Goal: Understand process/instructions

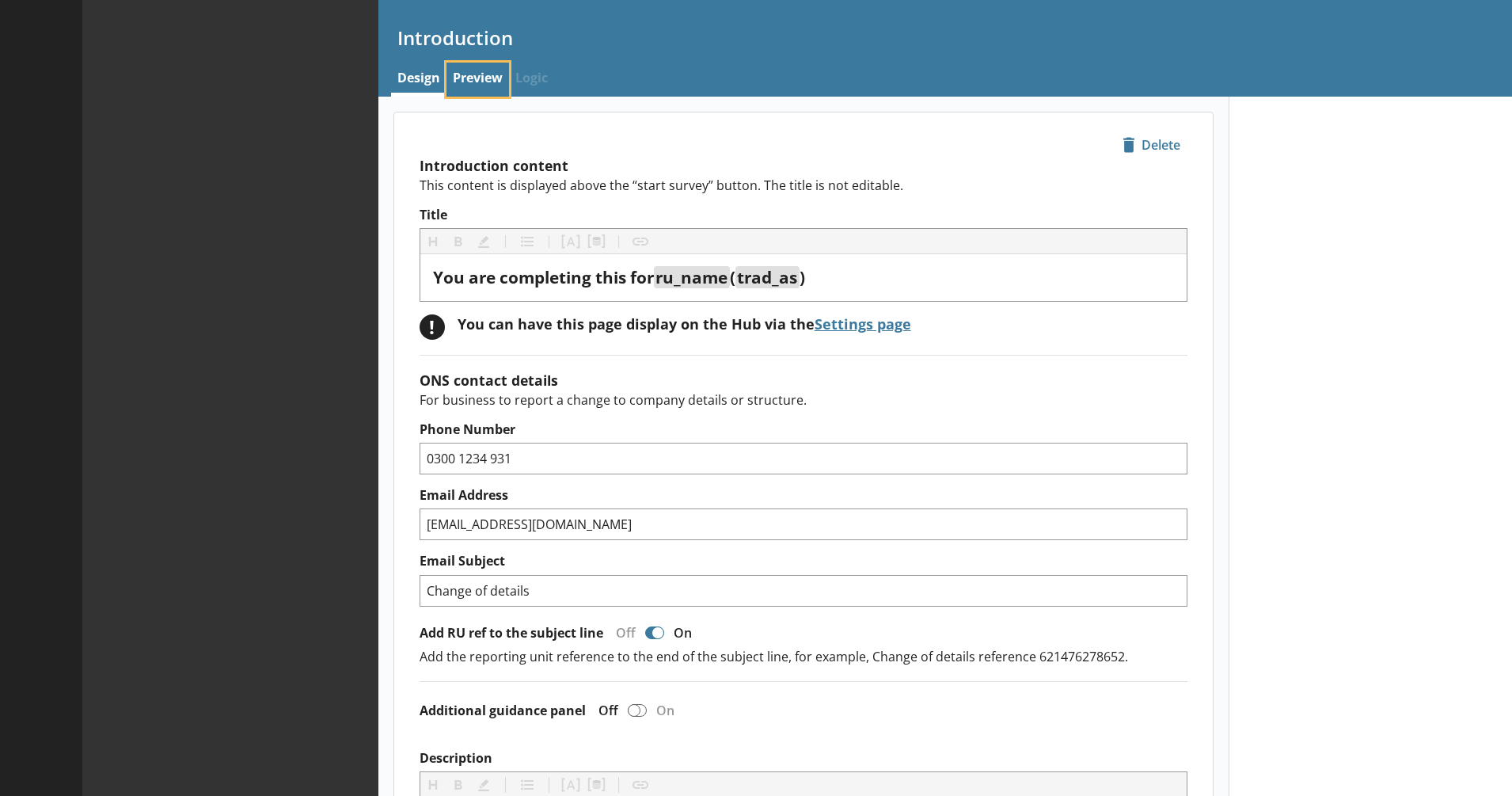
click at [466, 73] on link "Preview" at bounding box center [477, 79] width 62 height 34
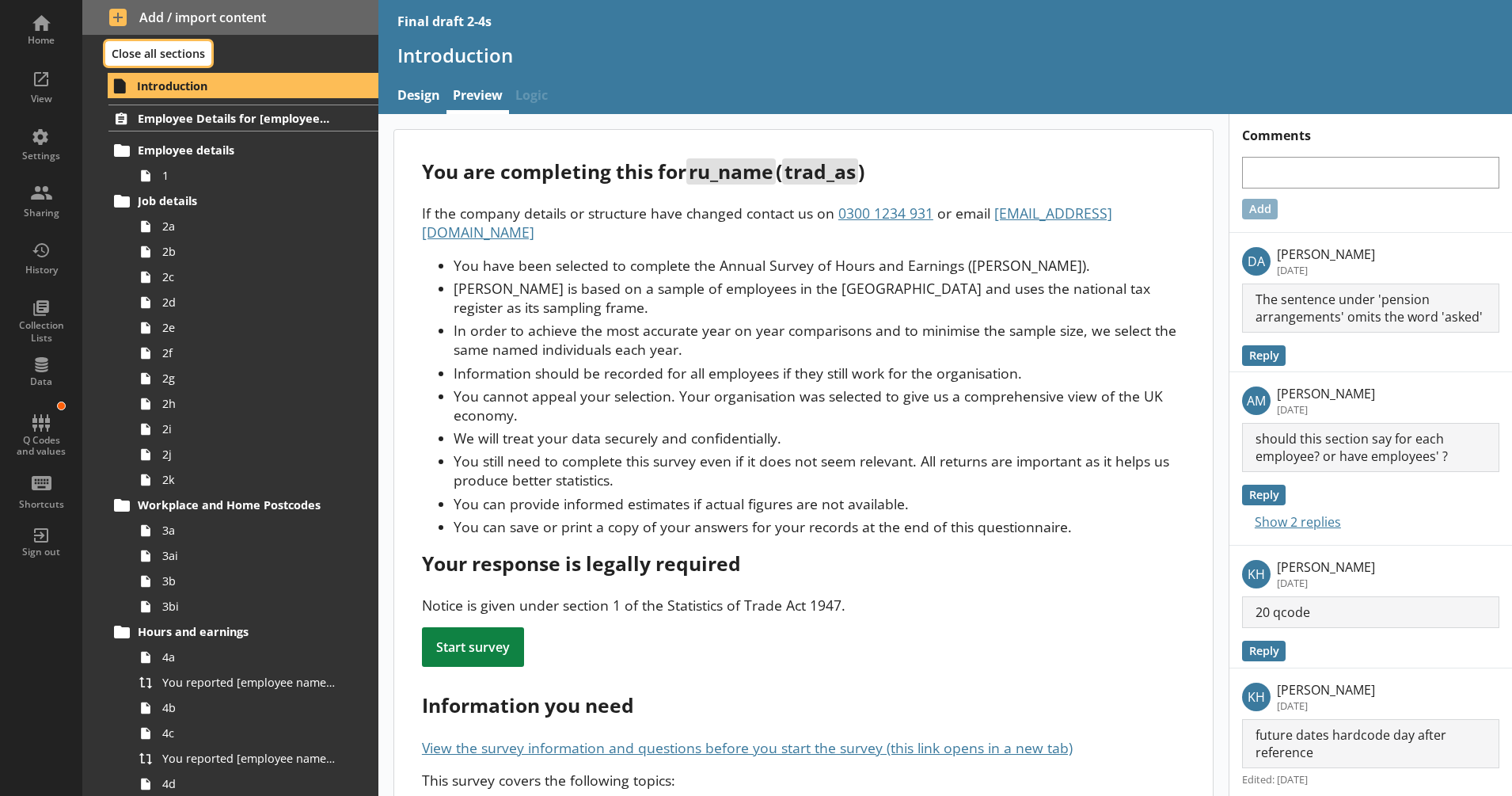
click at [126, 52] on button "Close all sections" at bounding box center [158, 53] width 106 height 24
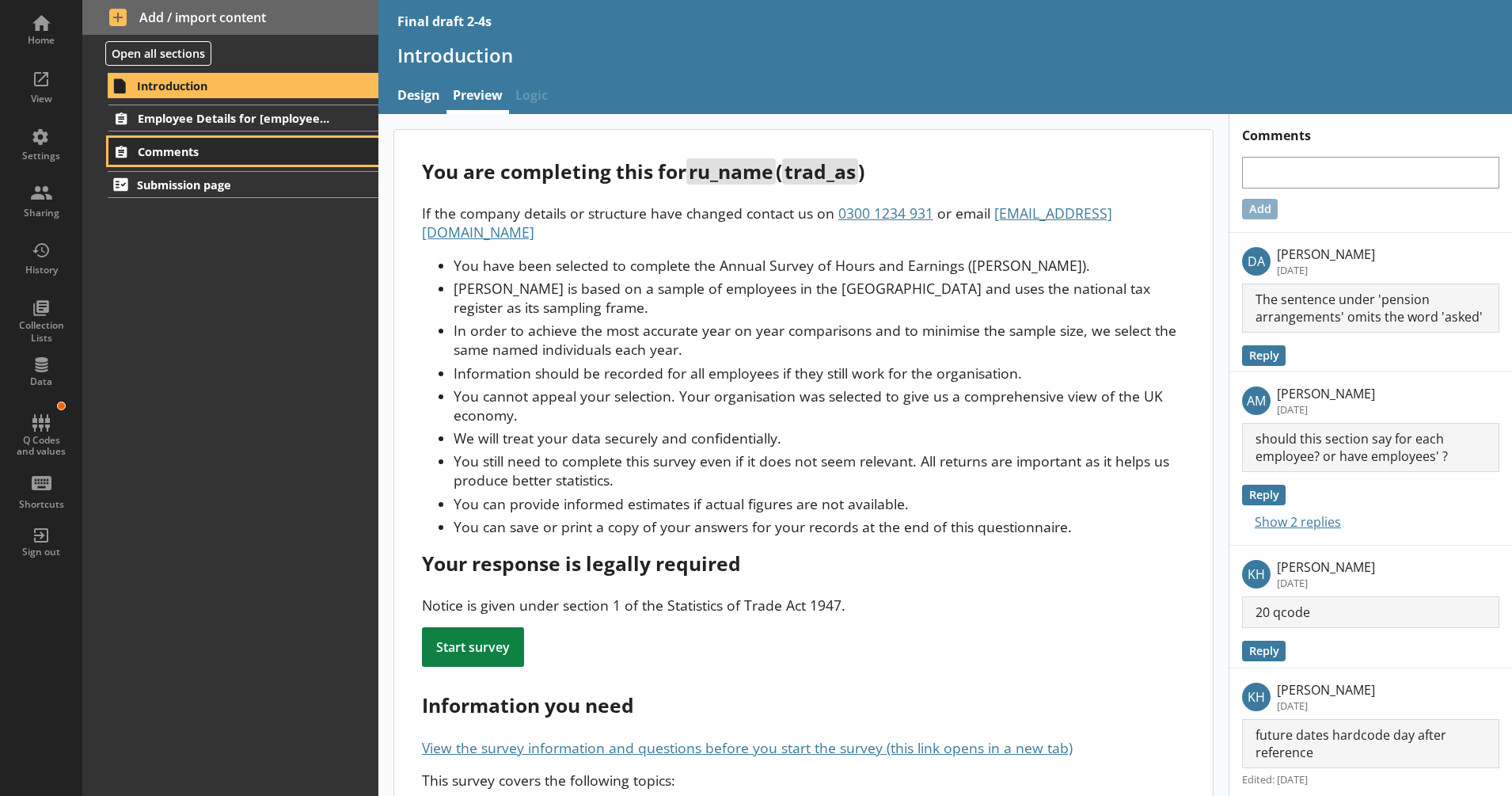
click at [158, 158] on span "Comments" at bounding box center [234, 151] width 194 height 15
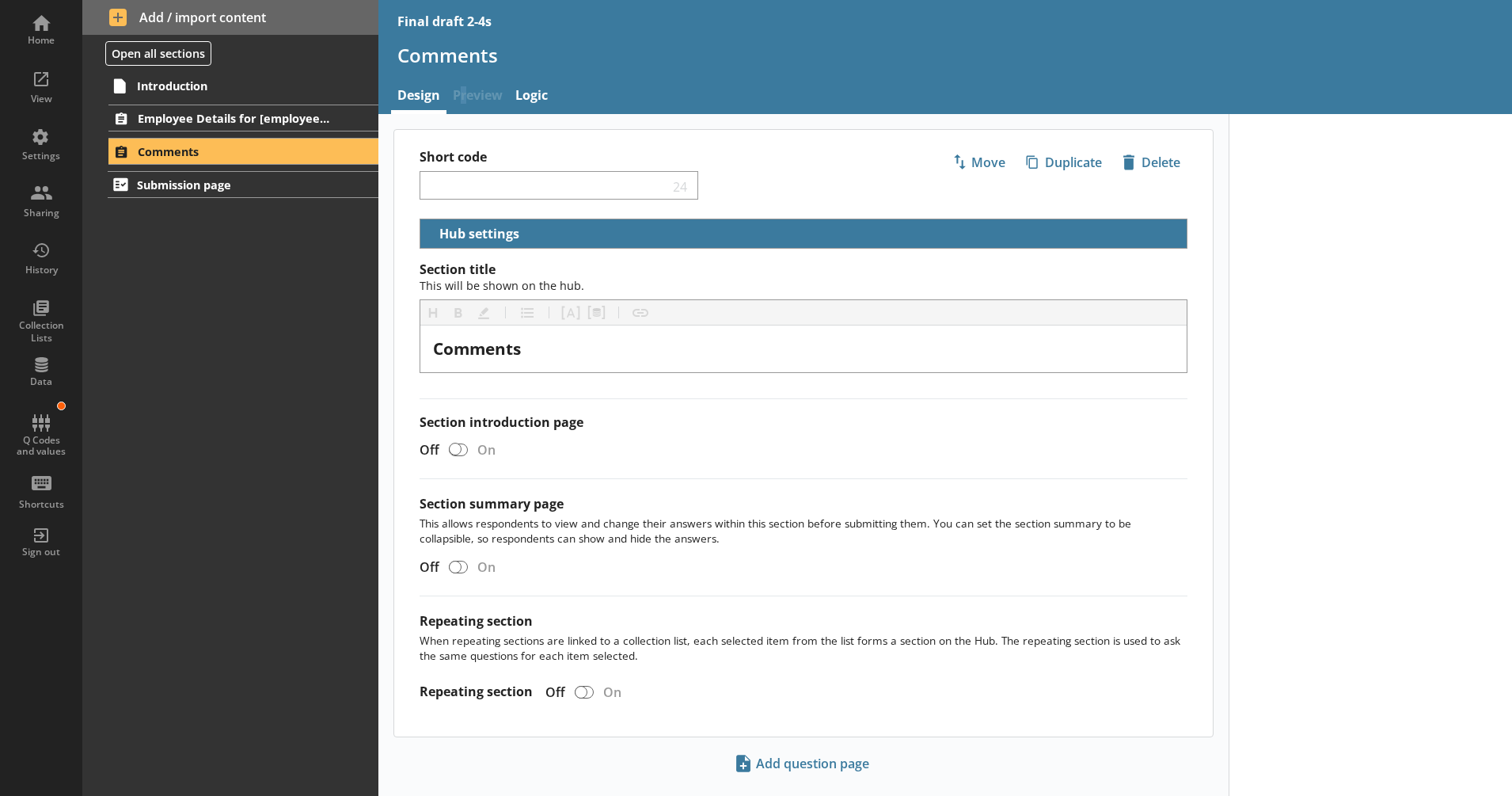
click at [463, 104] on span "Preview" at bounding box center [477, 97] width 62 height 34
click at [90, 146] on button at bounding box center [95, 152] width 23 height 23
click at [210, 221] on link "11" at bounding box center [256, 209] width 245 height 25
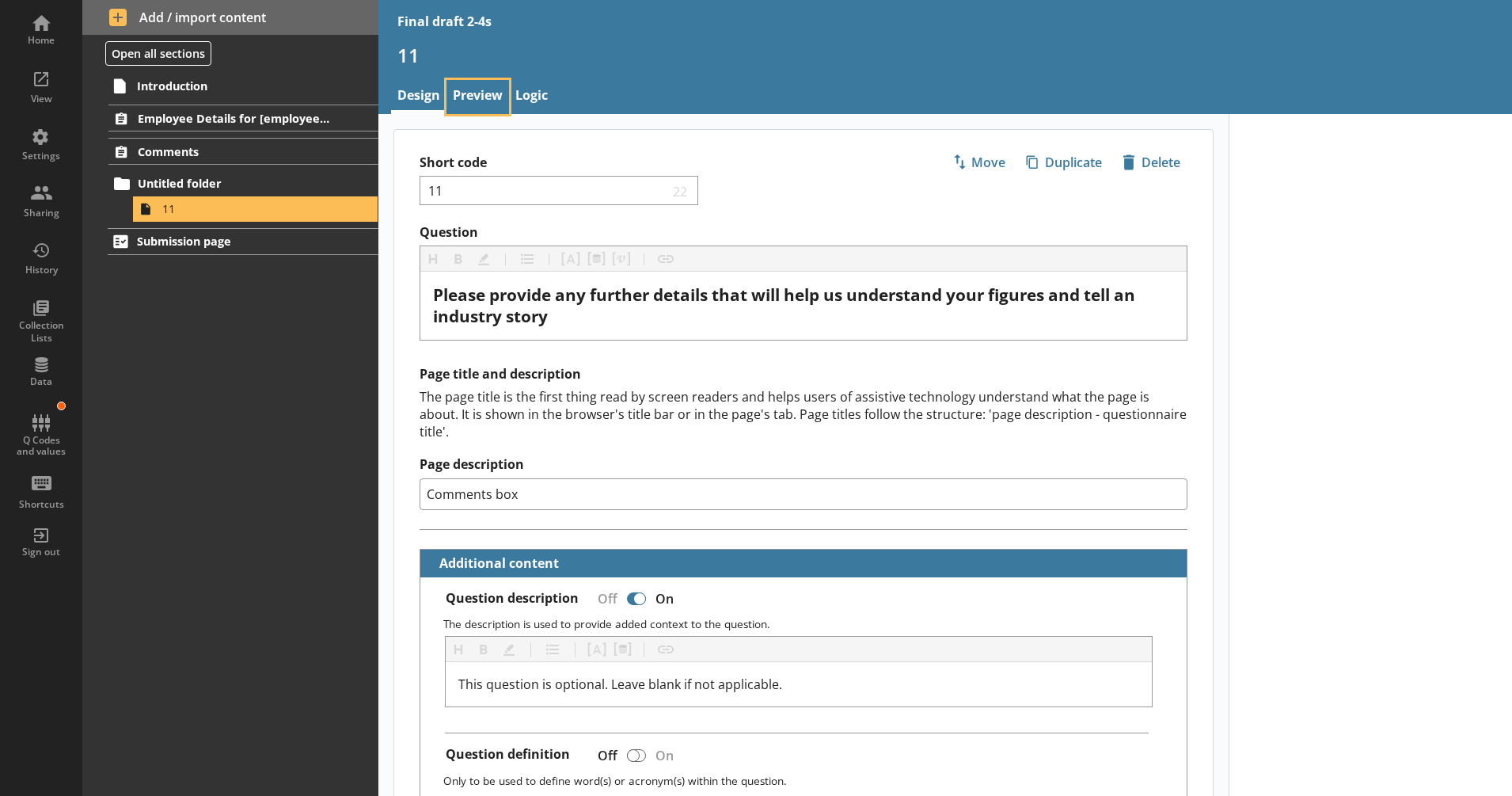
click at [488, 106] on link "Preview" at bounding box center [477, 97] width 62 height 34
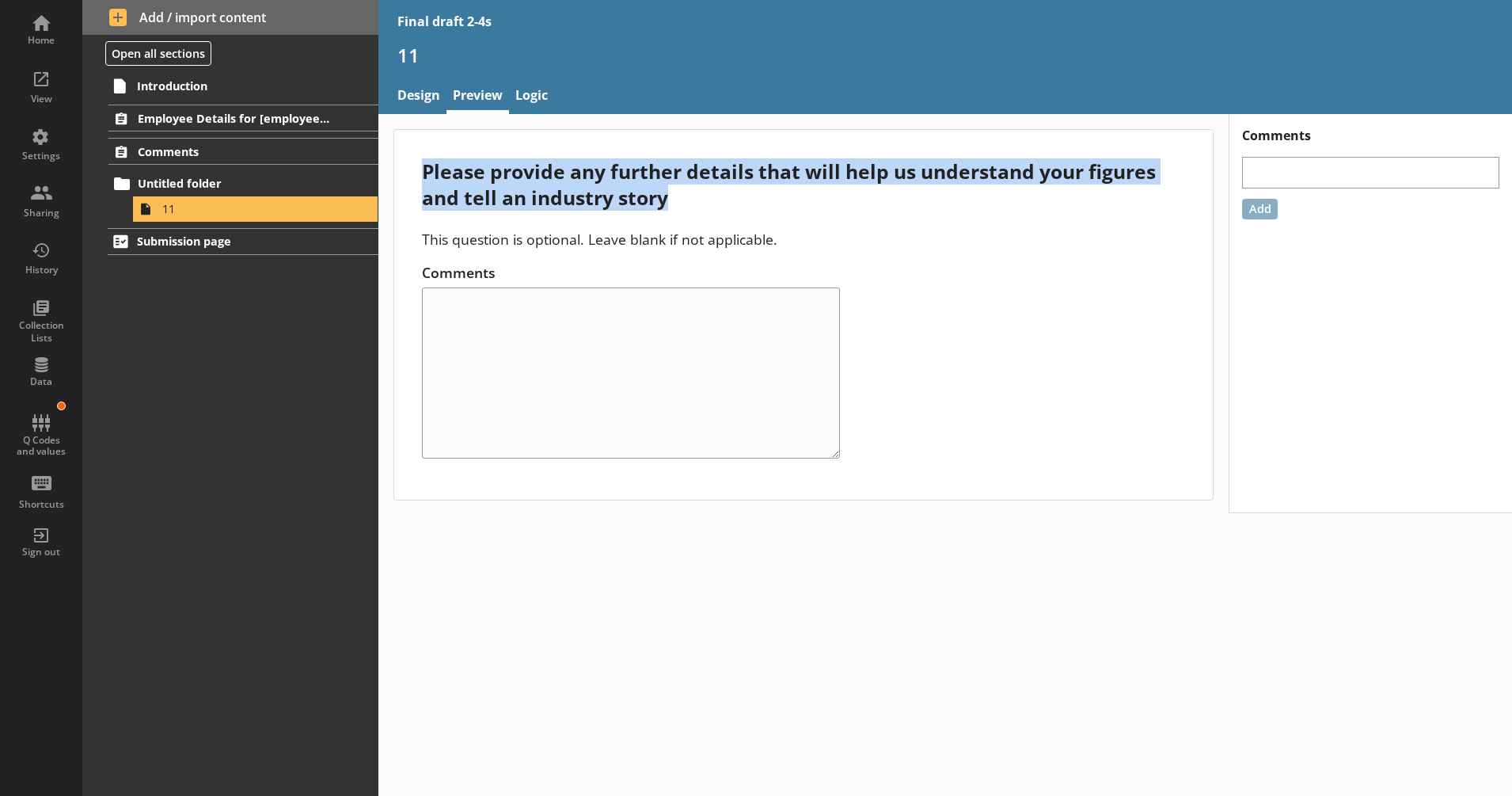
drag, startPoint x: 629, startPoint y: 195, endPoint x: 416, endPoint y: 165, distance: 215.1
click at [416, 165] on div "Please provide any further details that will help us understand your figures an…" at bounding box center [803, 314] width 819 height 370
copy div "Please provide any further details that will help us understand your figures an…"
click at [530, 95] on link "Logic" at bounding box center [531, 97] width 45 height 34
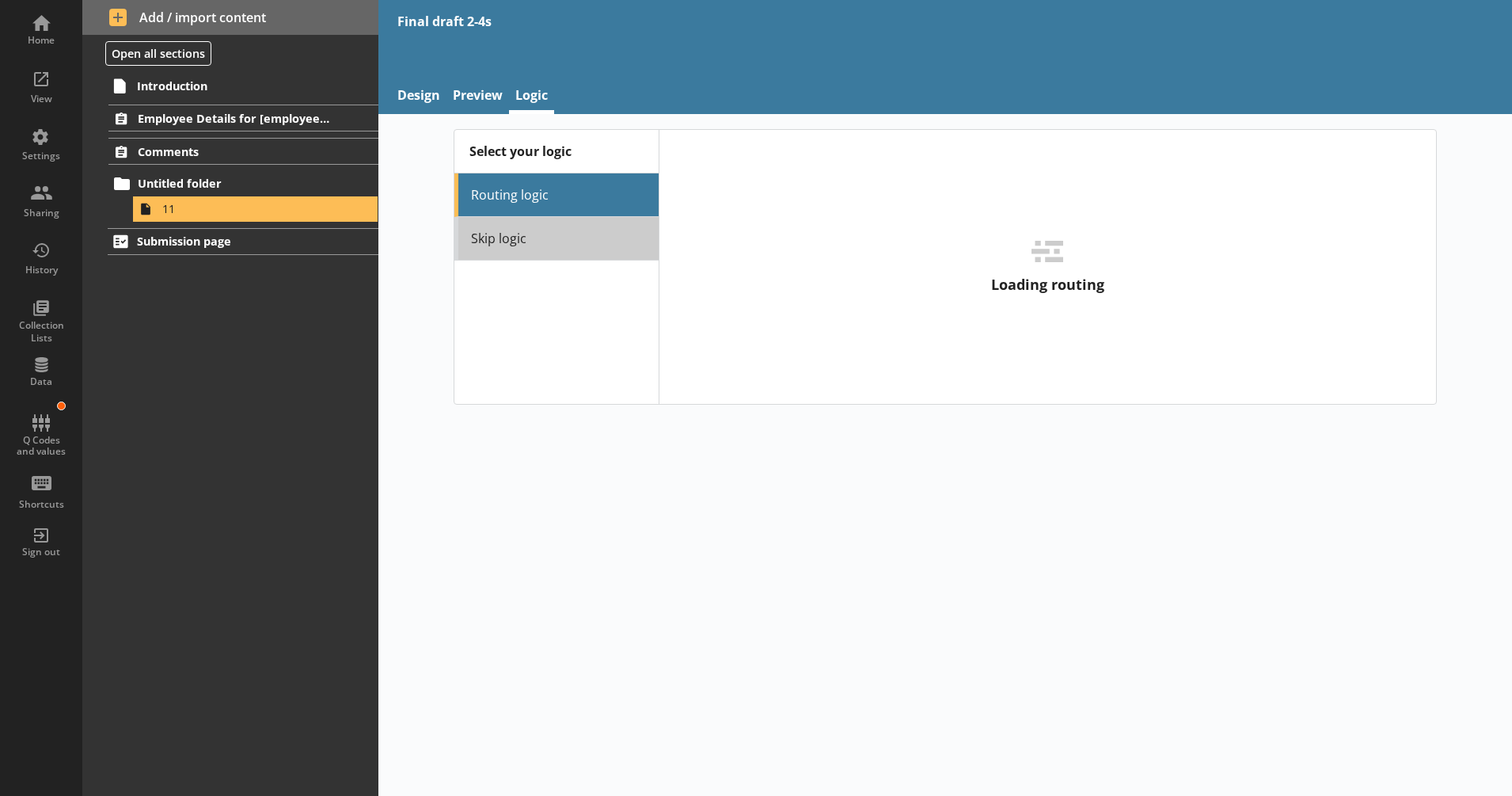
click at [557, 231] on link "Skip logic" at bounding box center [557, 239] width 204 height 43
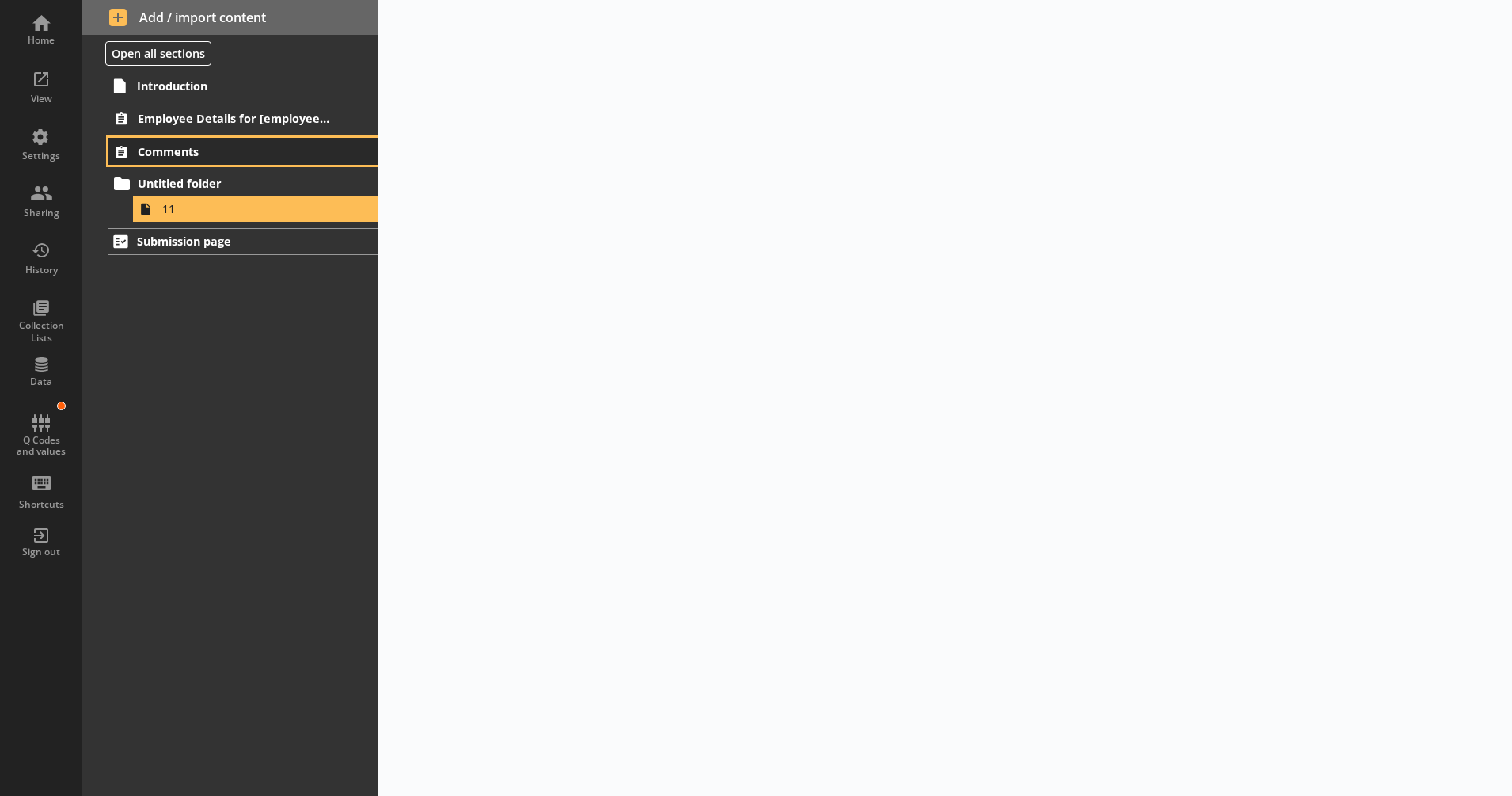
click at [258, 151] on span "Comments" at bounding box center [234, 151] width 194 height 15
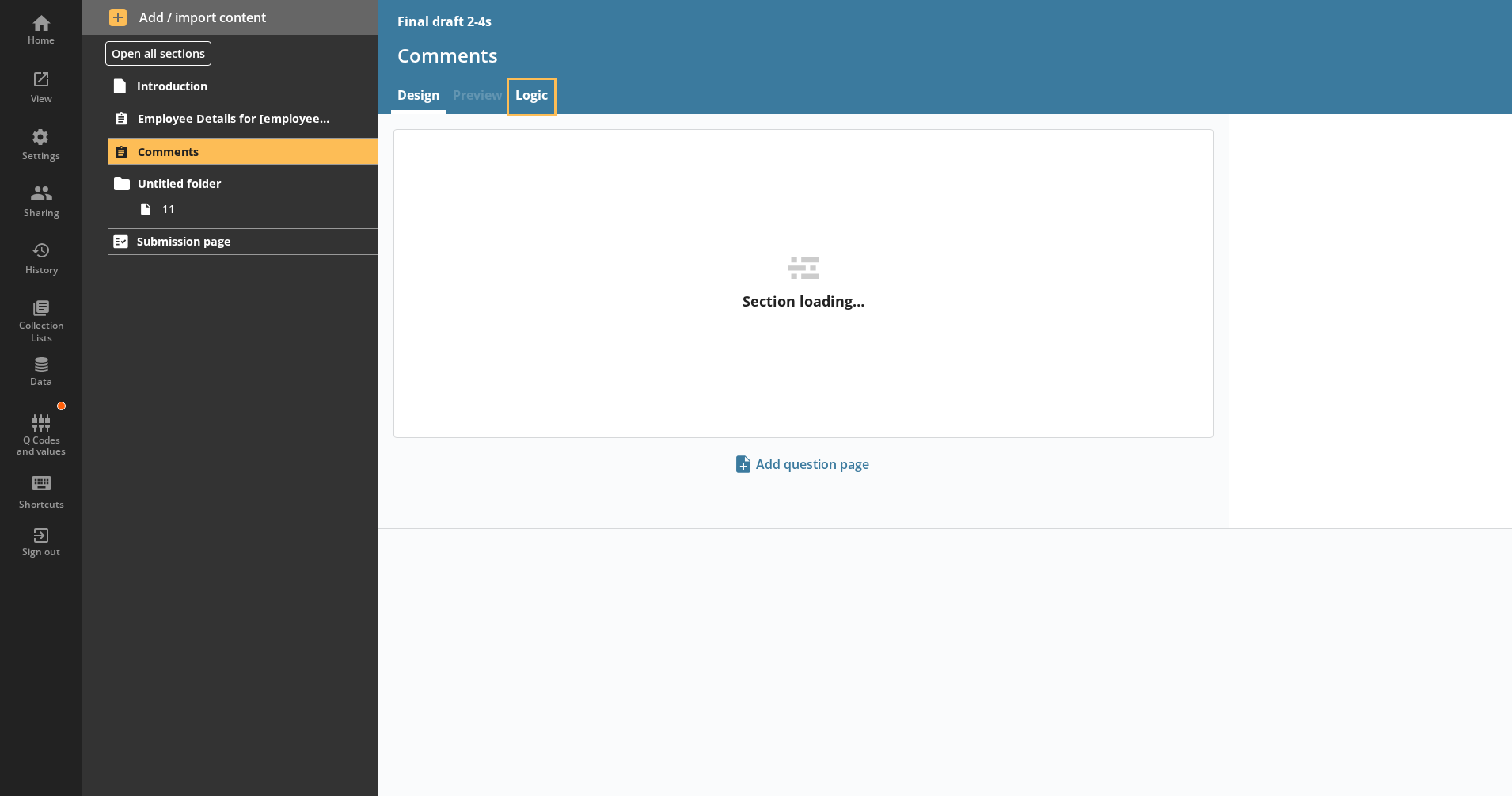
click at [535, 104] on link "Logic" at bounding box center [531, 97] width 45 height 34
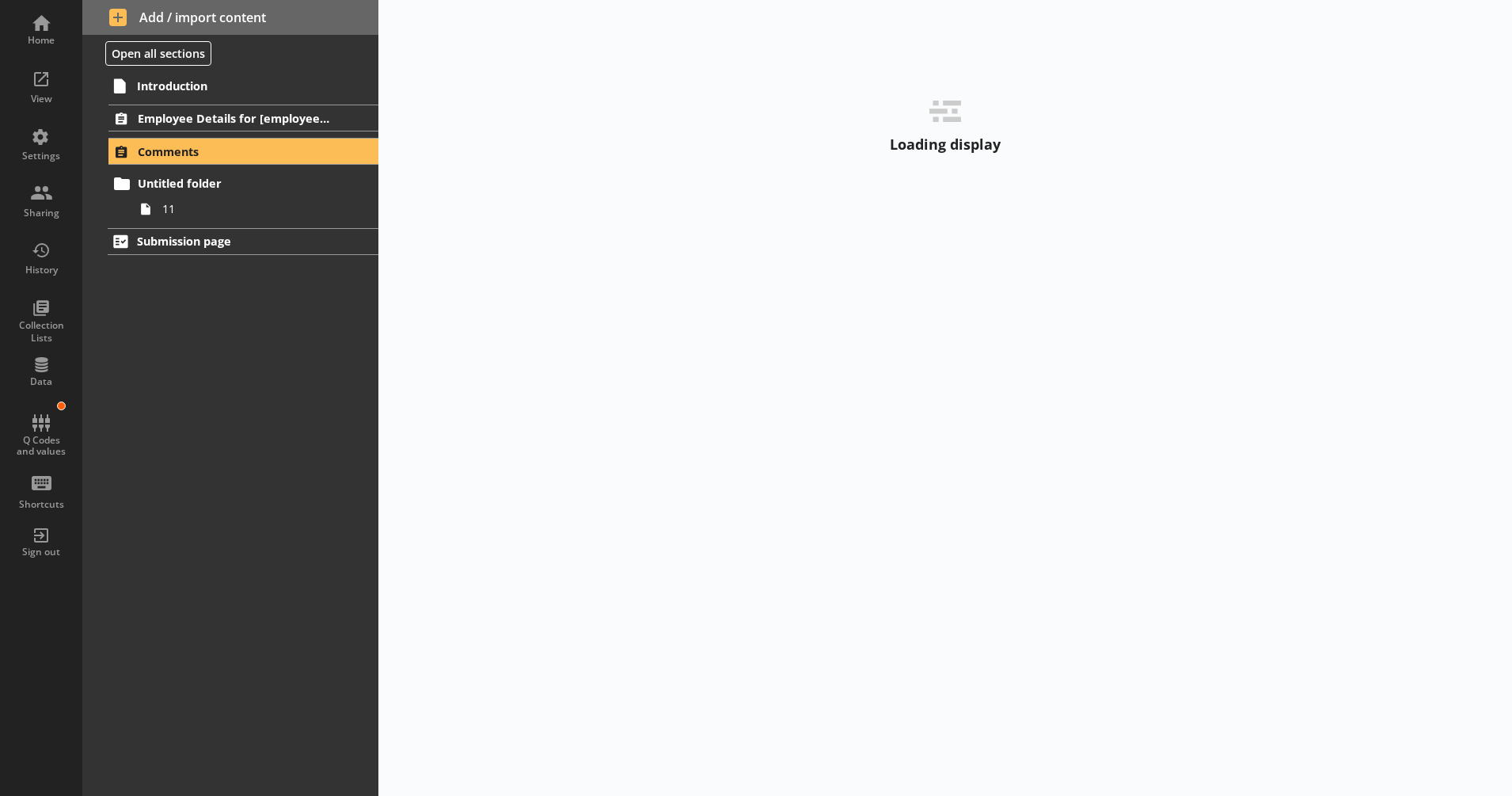
select select "GreaterThan"
